Goal: Task Accomplishment & Management: Manage account settings

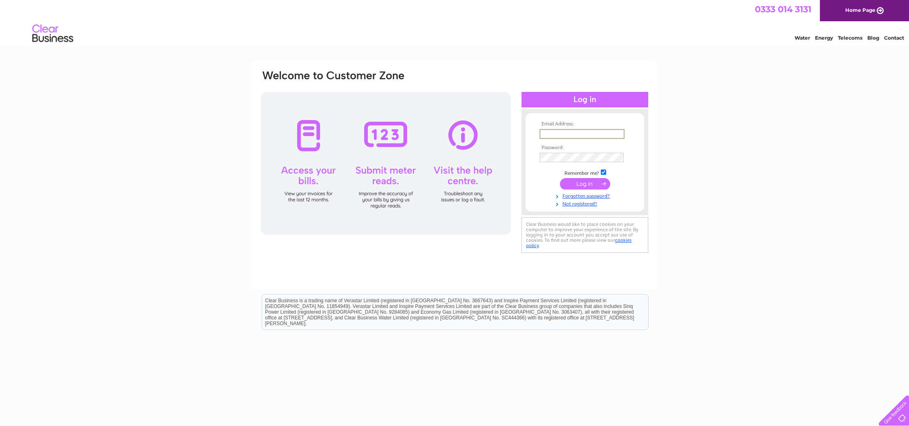
type input "info@nu-rest.co.uk"
click at [578, 183] on input "submit" at bounding box center [585, 183] width 50 height 11
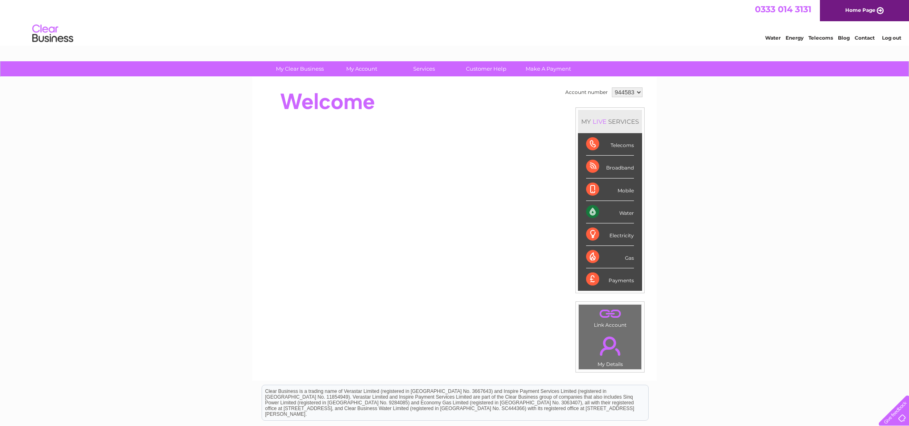
click at [630, 215] on div "Water" at bounding box center [610, 212] width 48 height 22
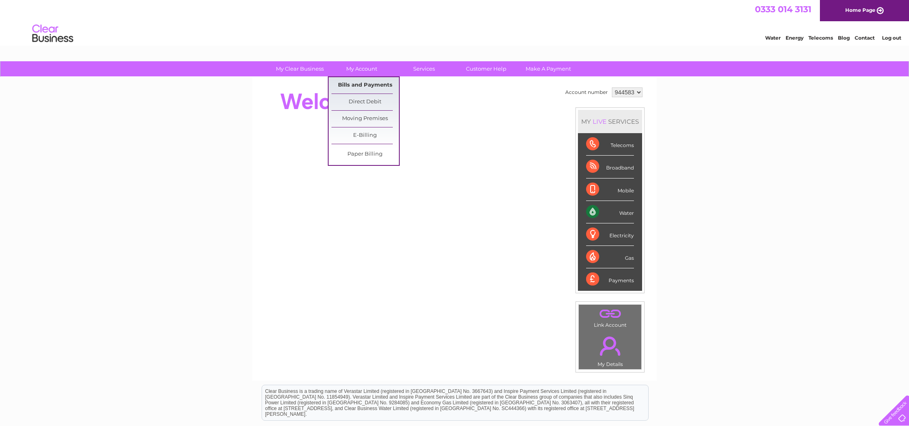
click at [358, 85] on link "Bills and Payments" at bounding box center [364, 85] width 67 height 16
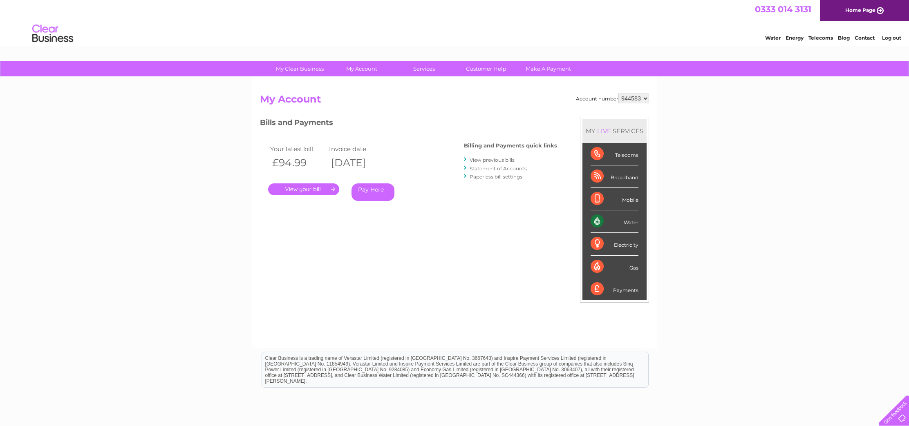
click at [310, 189] on link "." at bounding box center [303, 189] width 71 height 12
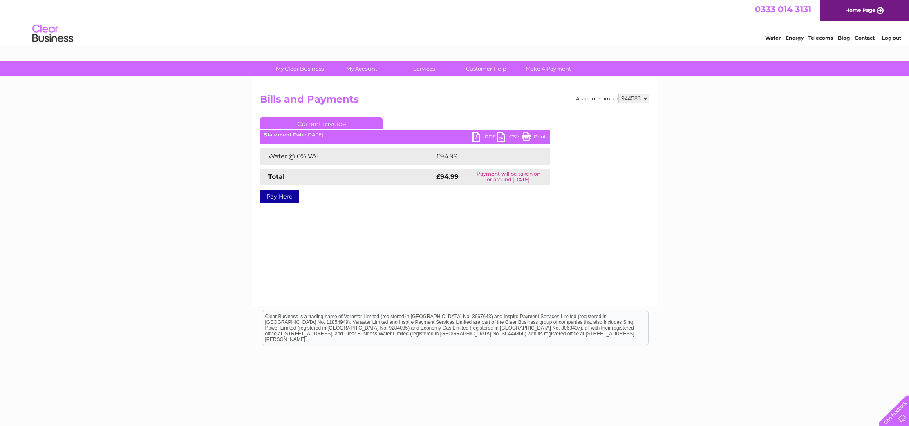
click at [533, 136] on link "Print" at bounding box center [533, 138] width 25 height 12
click at [479, 137] on link "PDF" at bounding box center [484, 138] width 25 height 12
